Goal: Task Accomplishment & Management: Complete application form

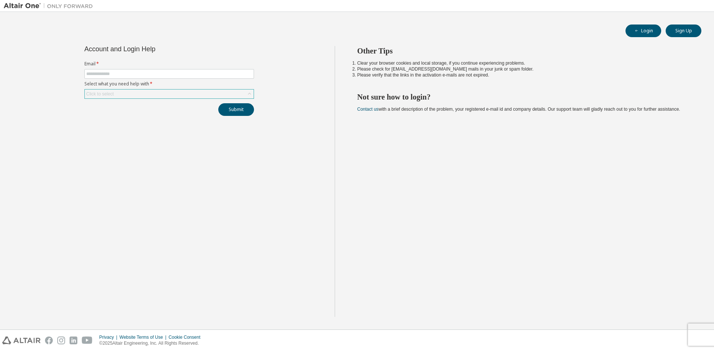
click at [130, 95] on div "Click to select" at bounding box center [169, 94] width 169 height 9
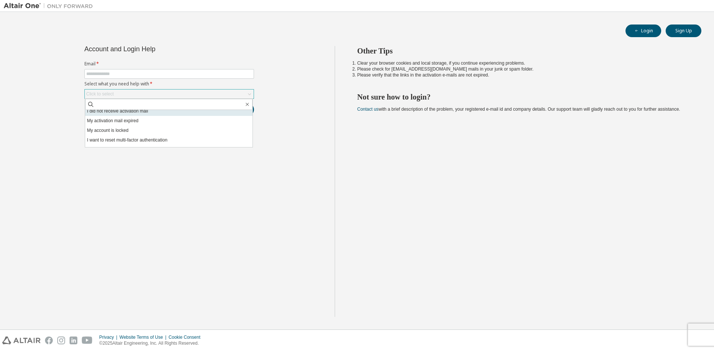
scroll to position [21, 0]
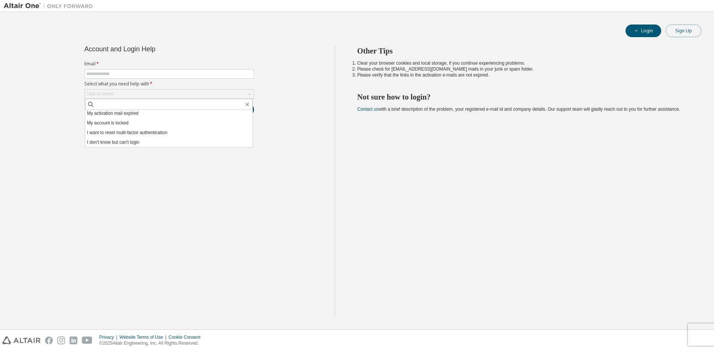
click at [685, 32] on button "Sign Up" at bounding box center [683, 31] width 36 height 13
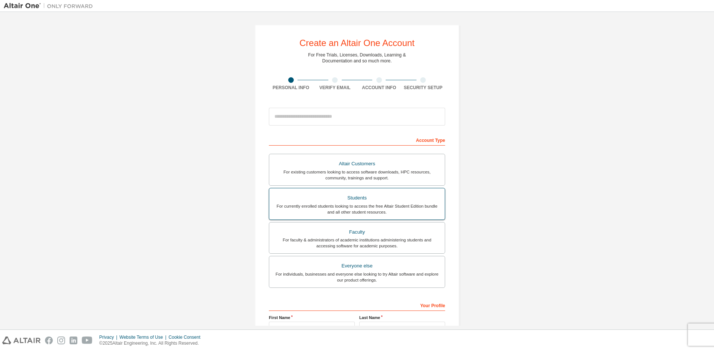
click at [353, 210] on div "For currently enrolled students looking to access the free Altair Student Editi…" at bounding box center [357, 209] width 166 height 12
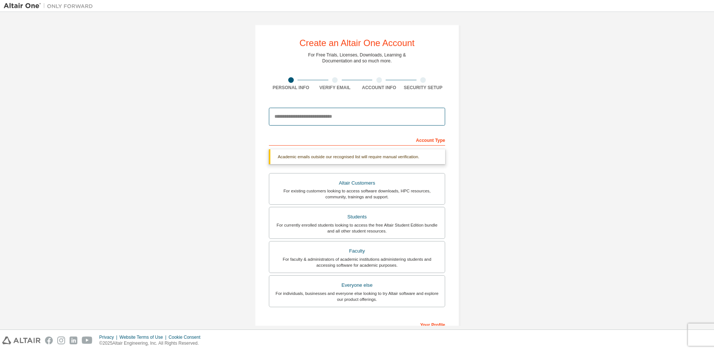
click at [308, 118] on input "email" at bounding box center [357, 117] width 176 height 18
type input "**********"
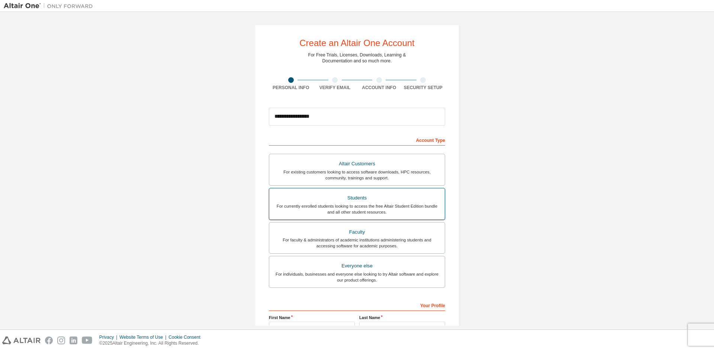
click at [385, 201] on div "Students" at bounding box center [357, 198] width 166 height 10
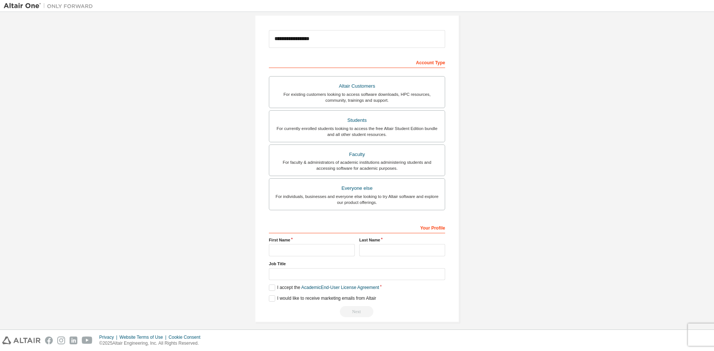
scroll to position [83, 0]
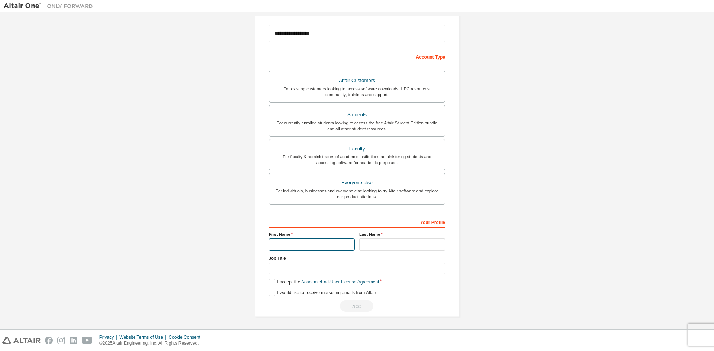
click at [323, 250] on input "text" at bounding box center [312, 245] width 86 height 12
type input "********"
type input "*******"
click at [272, 281] on label "I accept the Academic End-User License Agreement" at bounding box center [324, 282] width 110 height 6
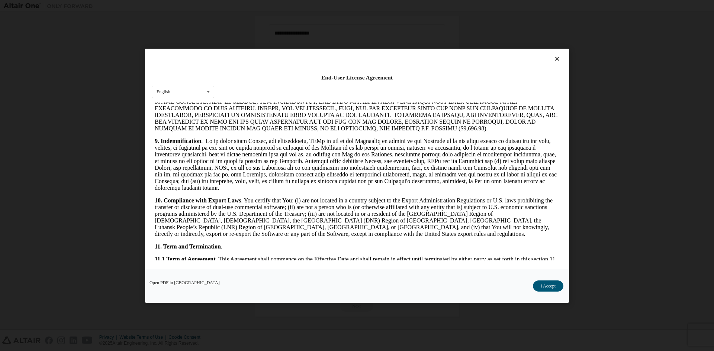
scroll to position [1115, 0]
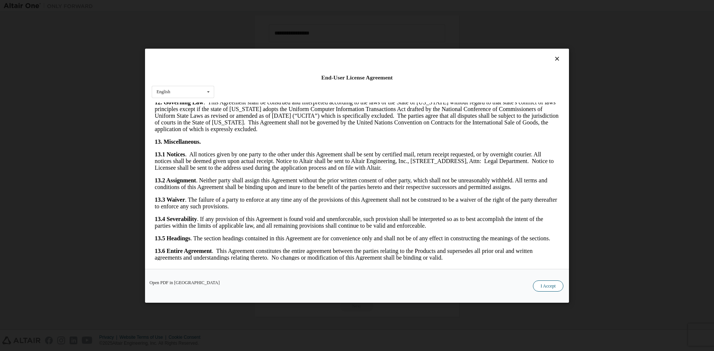
click at [549, 281] on button "I Accept" at bounding box center [548, 285] width 30 height 11
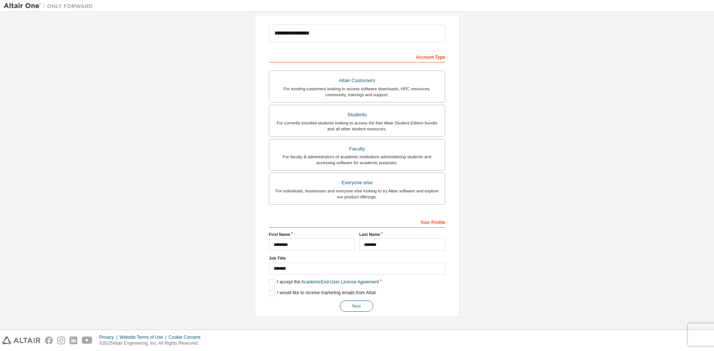
click at [355, 305] on button "Next" at bounding box center [356, 306] width 33 height 11
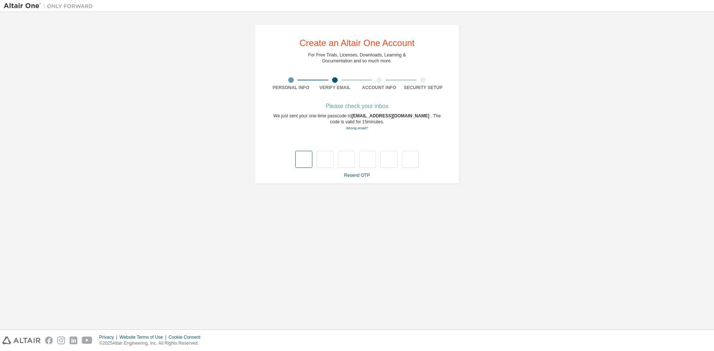
type input "*"
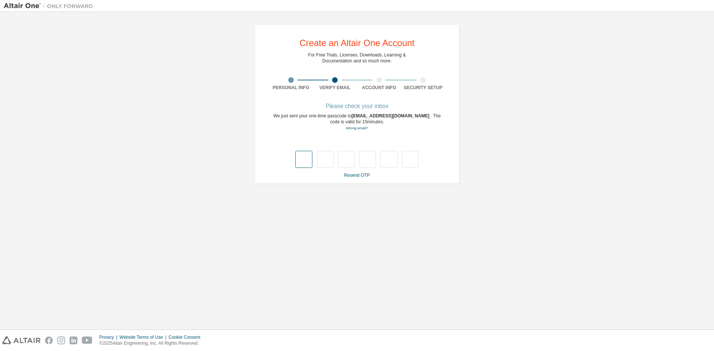
type input "*"
